Goal: Transaction & Acquisition: Purchase product/service

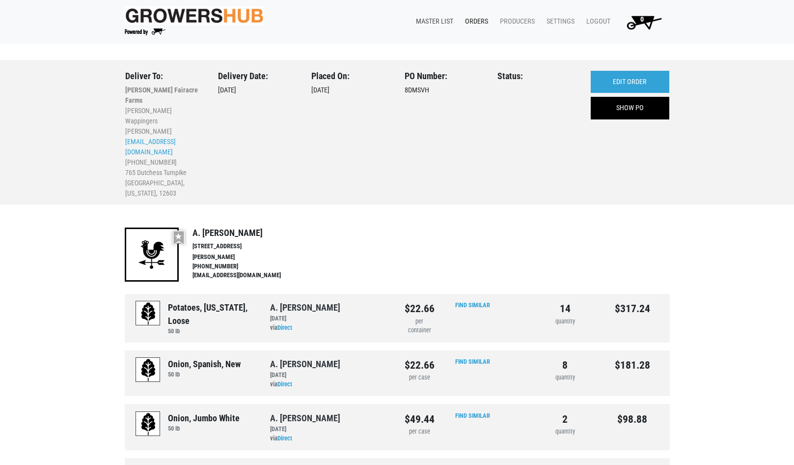
click at [434, 22] on link "Master List" at bounding box center [432, 21] width 49 height 19
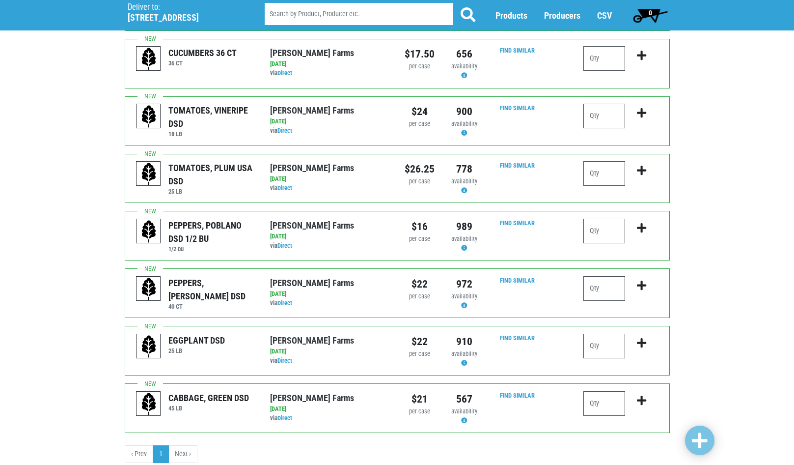
scroll to position [753, 0]
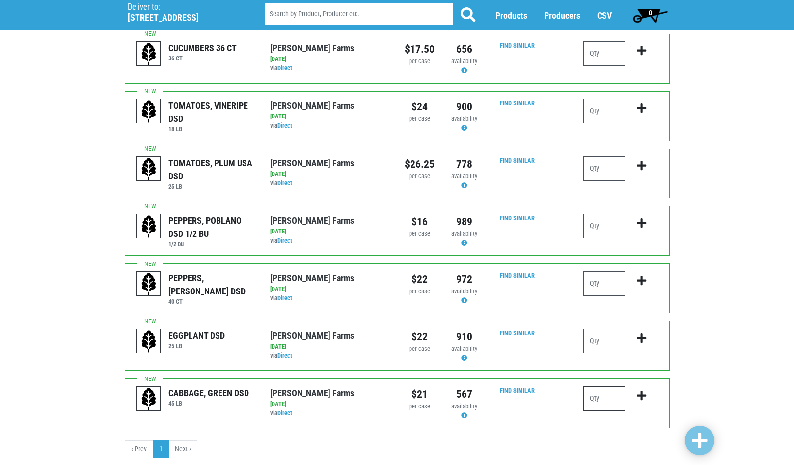
click at [604, 386] on input "number" at bounding box center [604, 398] width 42 height 25
type input "1"
click at [642, 390] on icon "submit" at bounding box center [641, 395] width 9 height 11
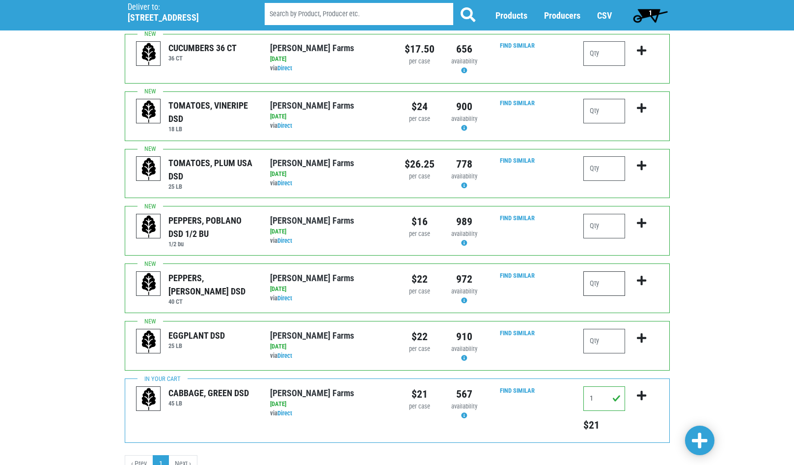
click at [601, 271] on input "number" at bounding box center [604, 283] width 42 height 25
type input "2"
click at [640, 275] on icon "submit" at bounding box center [641, 280] width 9 height 11
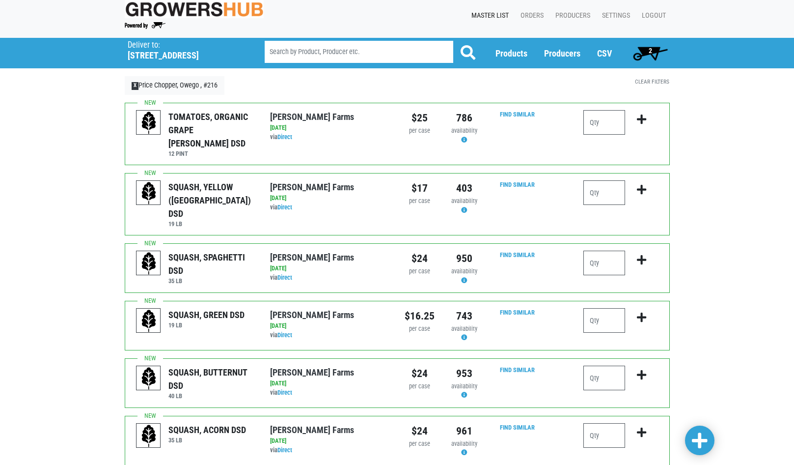
scroll to position [0, 0]
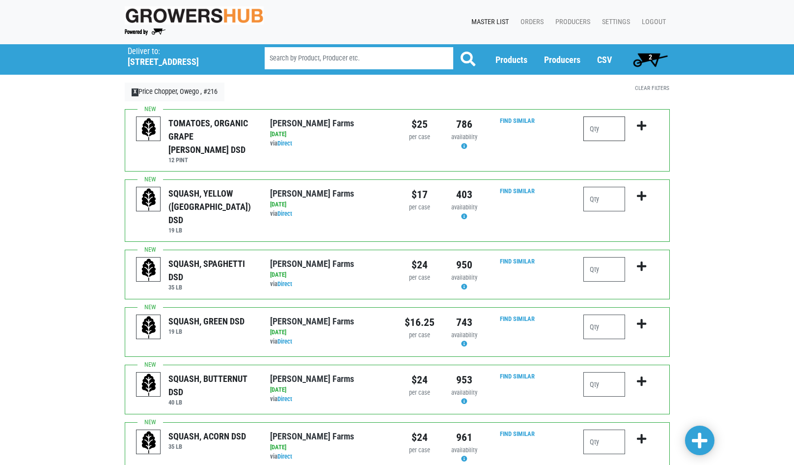
click at [601, 128] on input "number" at bounding box center [604, 128] width 42 height 25
type input "1"
click at [643, 126] on icon "submit" at bounding box center [641, 125] width 9 height 11
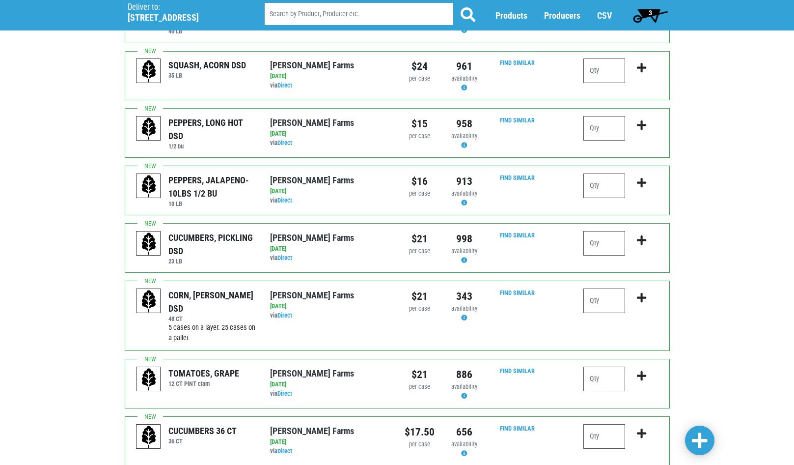
scroll to position [393, 0]
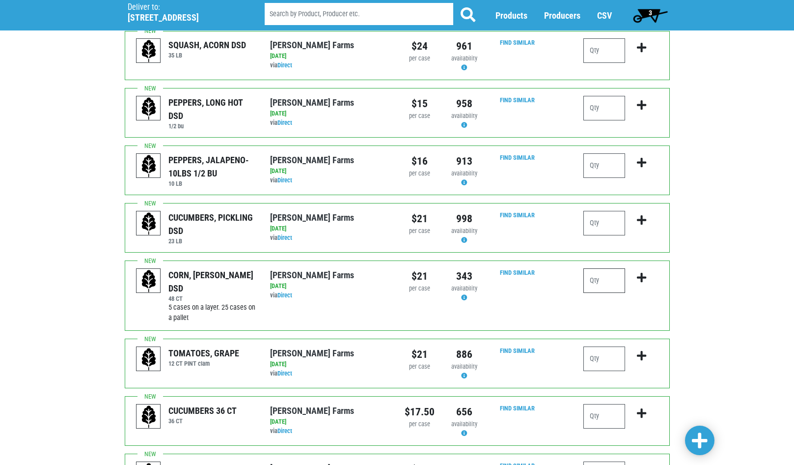
click at [609, 272] on input "number" at bounding box center [604, 280] width 42 height 25
type input "3"
click at [611, 346] on input "number" at bounding box center [604, 358] width 42 height 25
type input "2"
click at [645, 350] on icon "submit" at bounding box center [641, 355] width 9 height 11
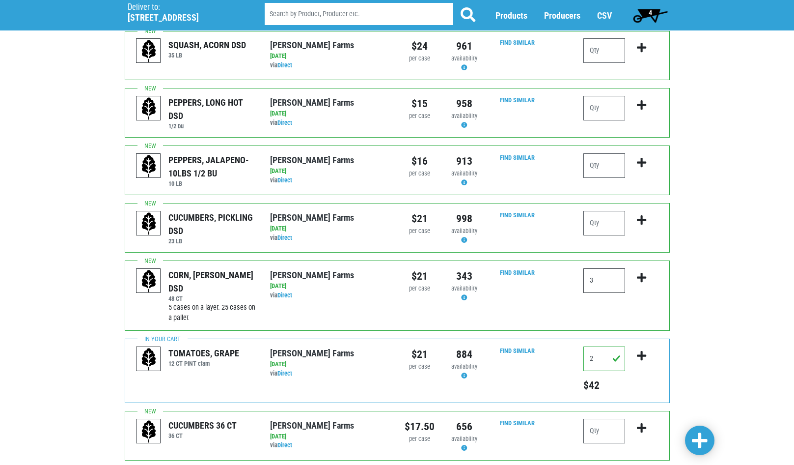
click at [606, 268] on input "3" at bounding box center [604, 280] width 42 height 25
type input "6"
click at [643, 272] on icon "submit" at bounding box center [641, 277] width 9 height 11
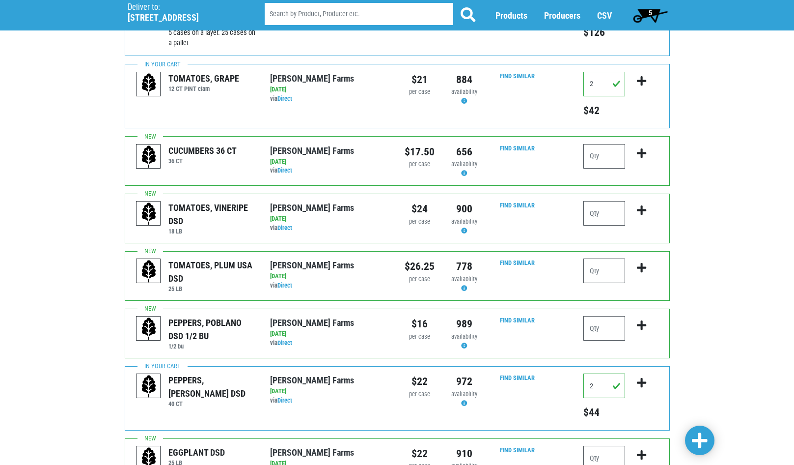
scroll to position [812, 0]
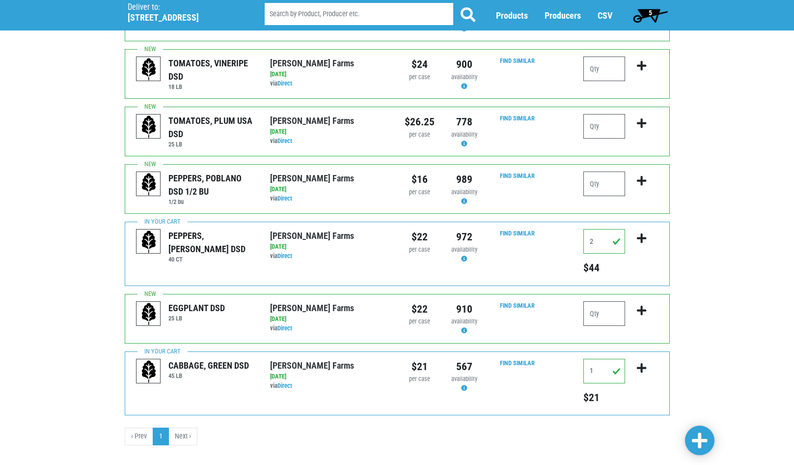
click at [645, 14] on span "5" at bounding box center [651, 15] width 44 height 20
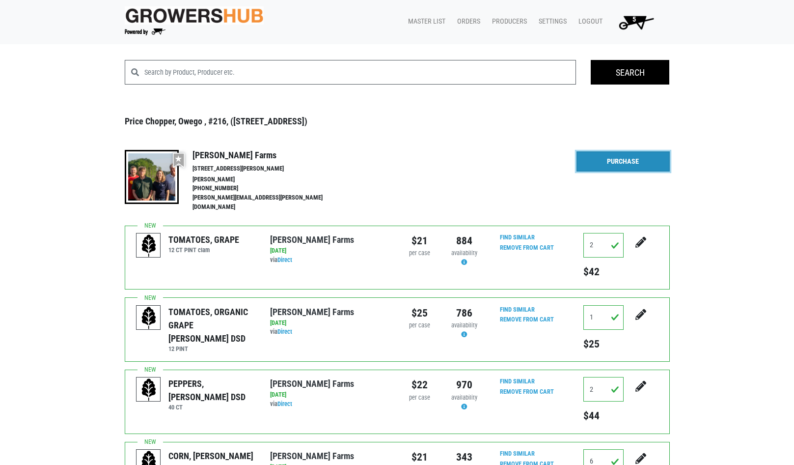
click at [621, 157] on link "Purchase" at bounding box center [622, 161] width 93 height 21
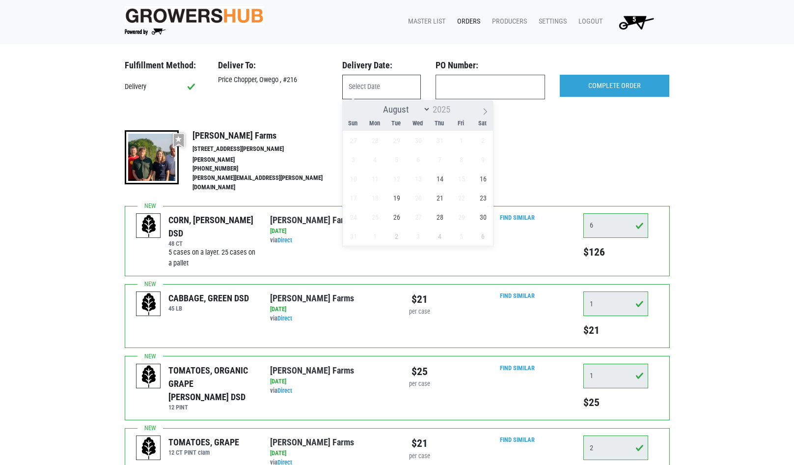
click at [394, 88] on input "text" at bounding box center [381, 87] width 79 height 25
click at [439, 178] on span "14" at bounding box center [439, 178] width 19 height 19
type input "[DATE]"
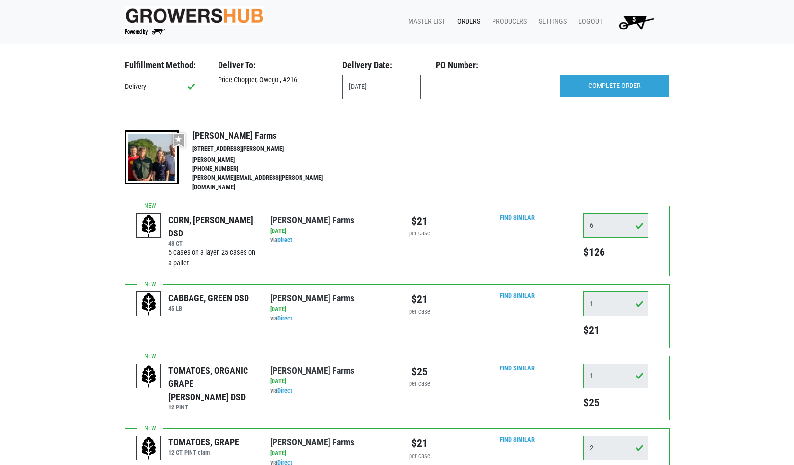
click at [466, 84] on input "text" at bounding box center [490, 87] width 109 height 25
type input "produce 216"
click at [621, 83] on input "COMPLETE ORDER" at bounding box center [614, 86] width 109 height 23
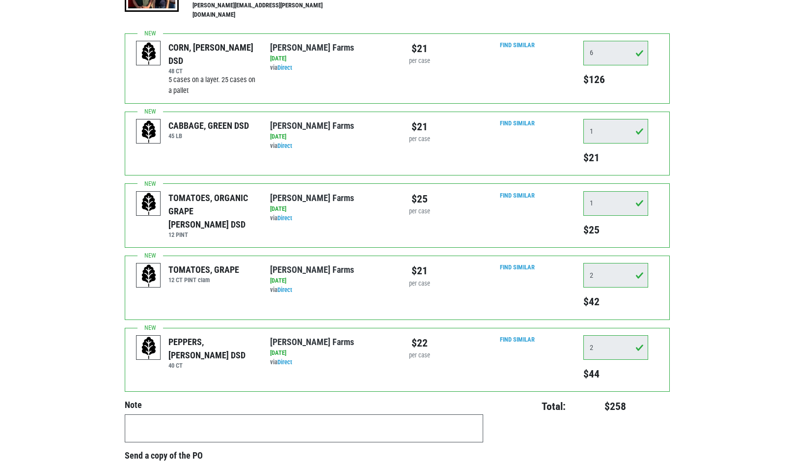
scroll to position [309, 0]
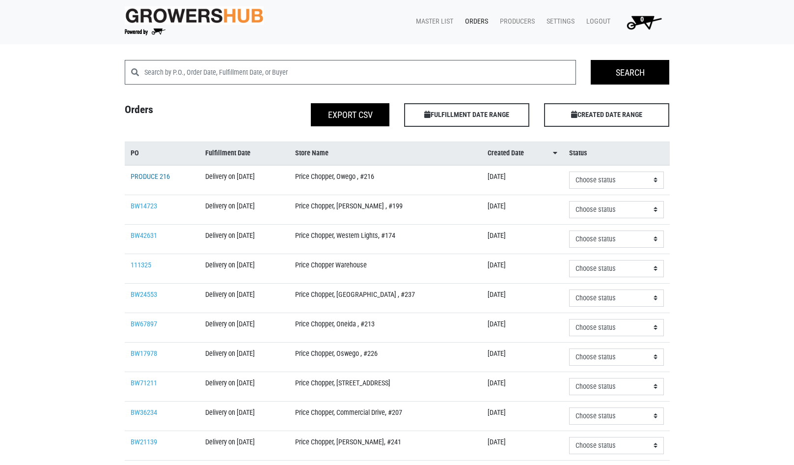
click at [151, 174] on link "PRODUCE 216" at bounding box center [150, 176] width 39 height 8
